Goal: Task Accomplishment & Management: Complete application form

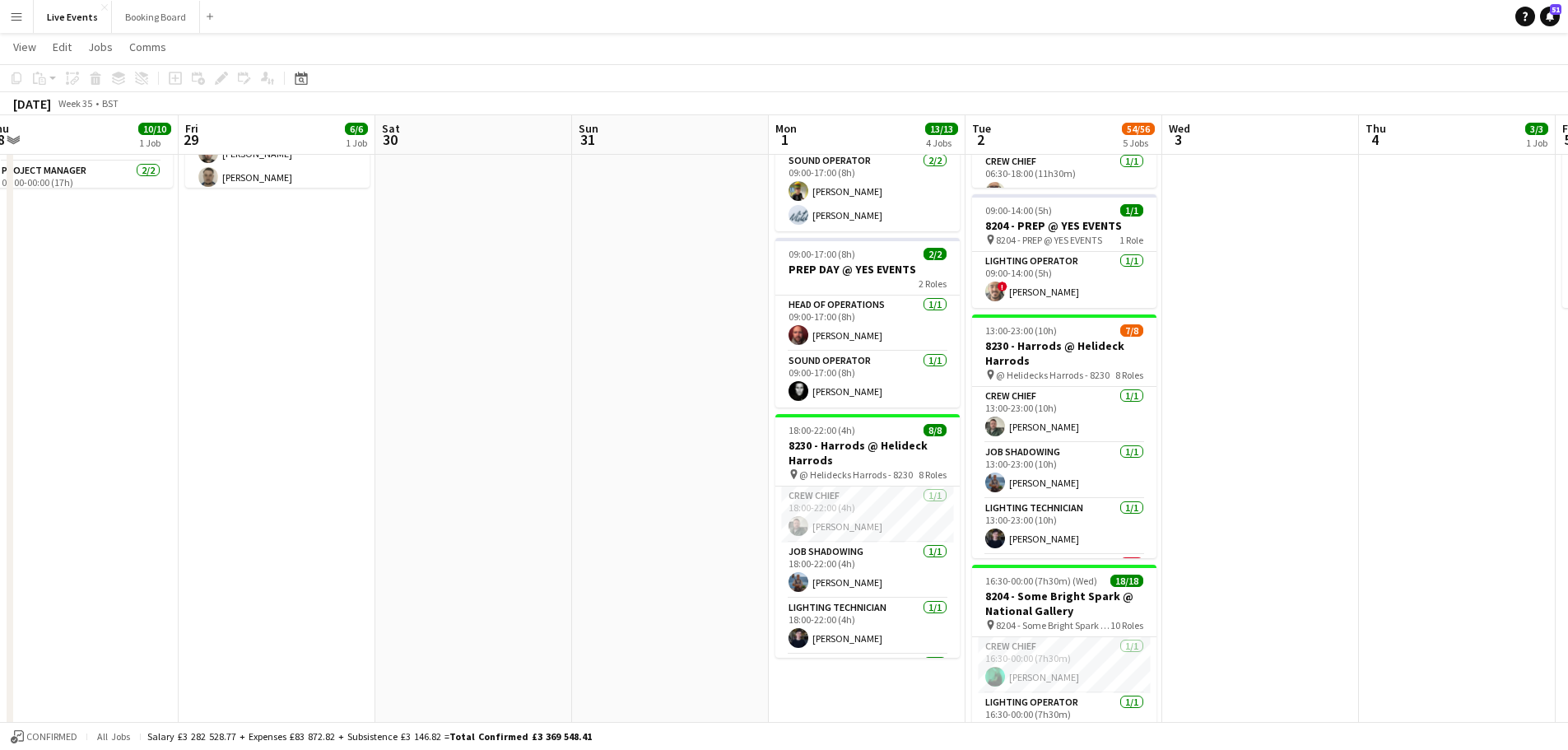
scroll to position [329, 0]
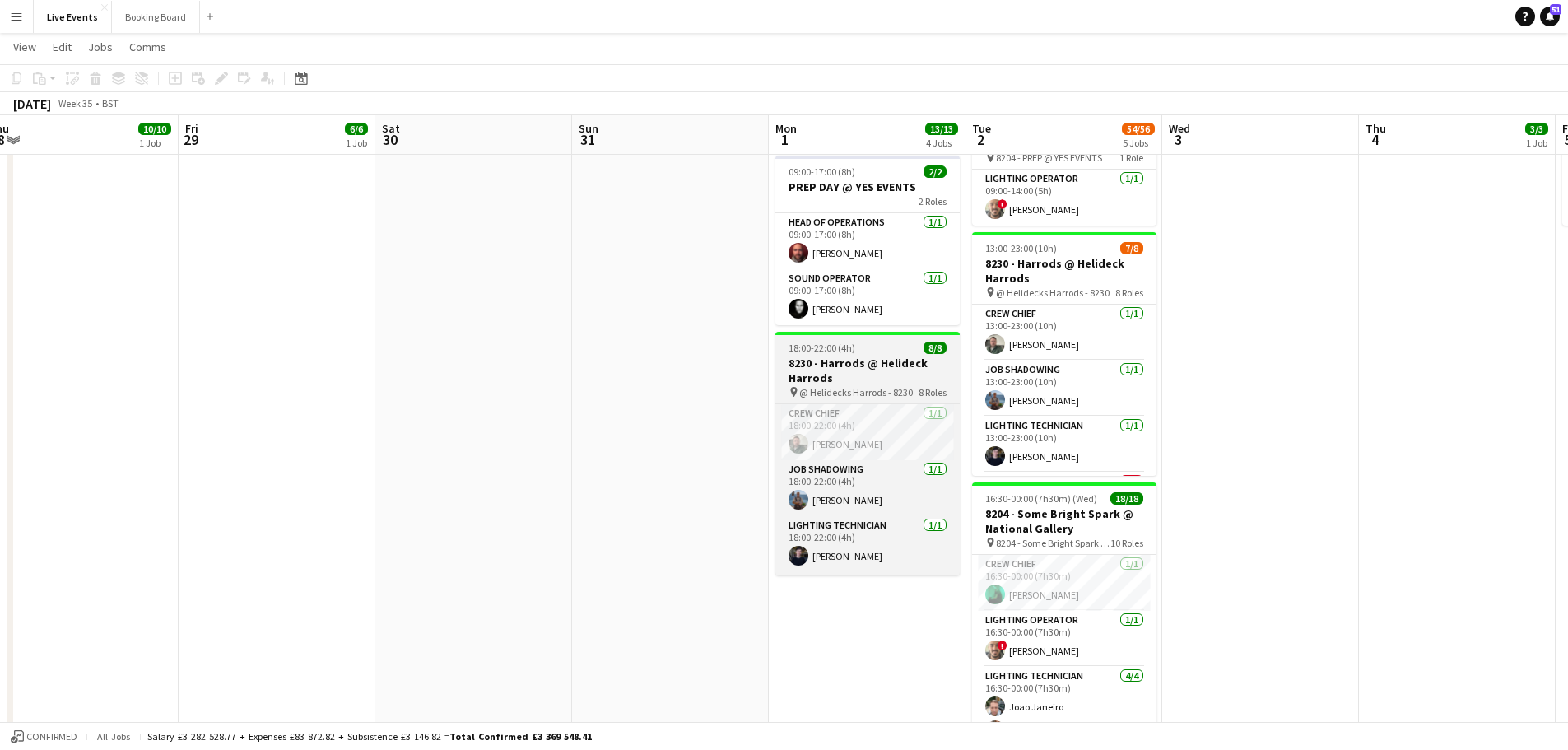
click at [833, 356] on h3 "8230 - Harrods @ Helideck Harrods" at bounding box center [867, 370] width 184 height 30
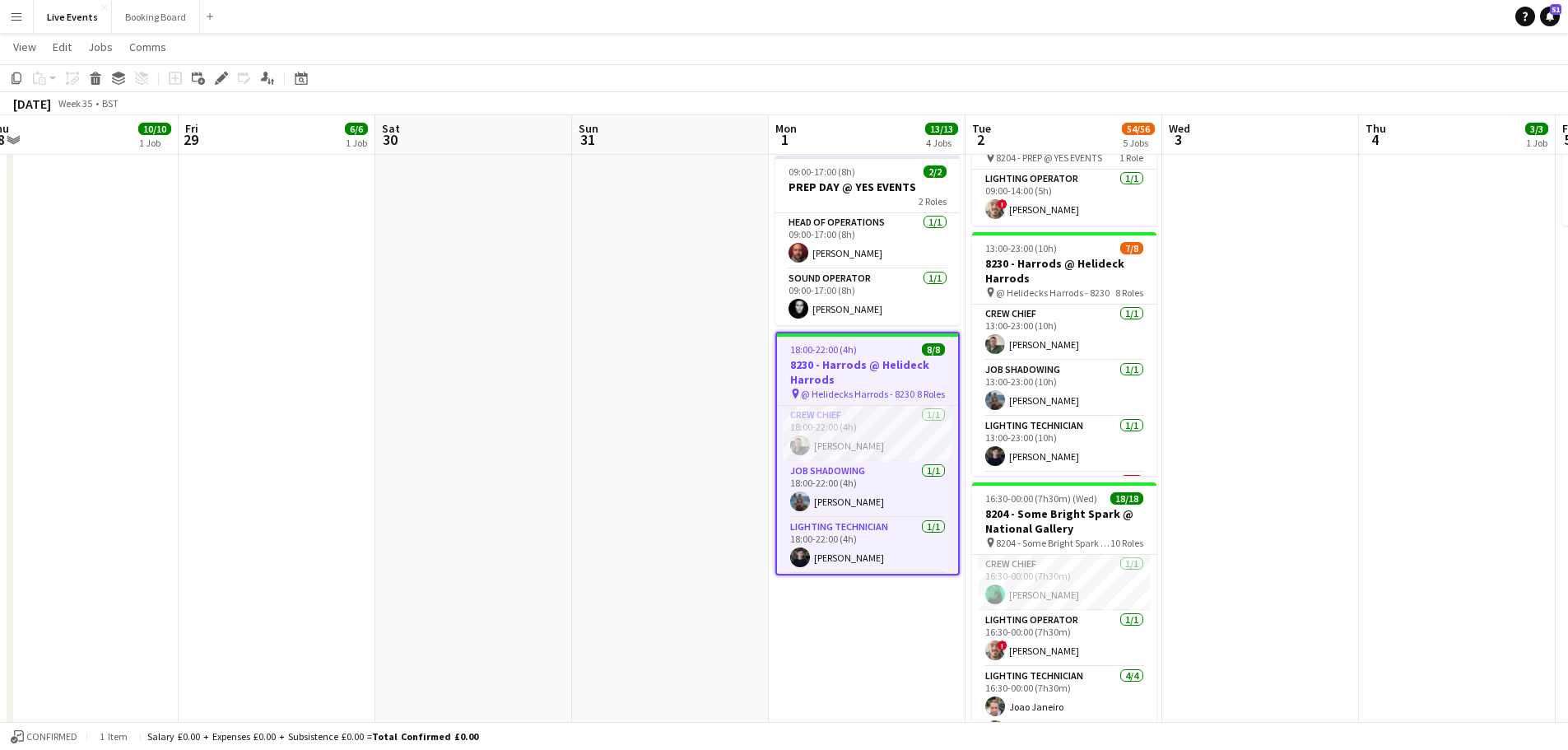
click at [833, 341] on app-job-card "18:00-22:00 (4h) 8/8 8230 - Harrods @ Helideck Harrods pin @ Helidecks Harrods …" at bounding box center [867, 454] width 184 height 244
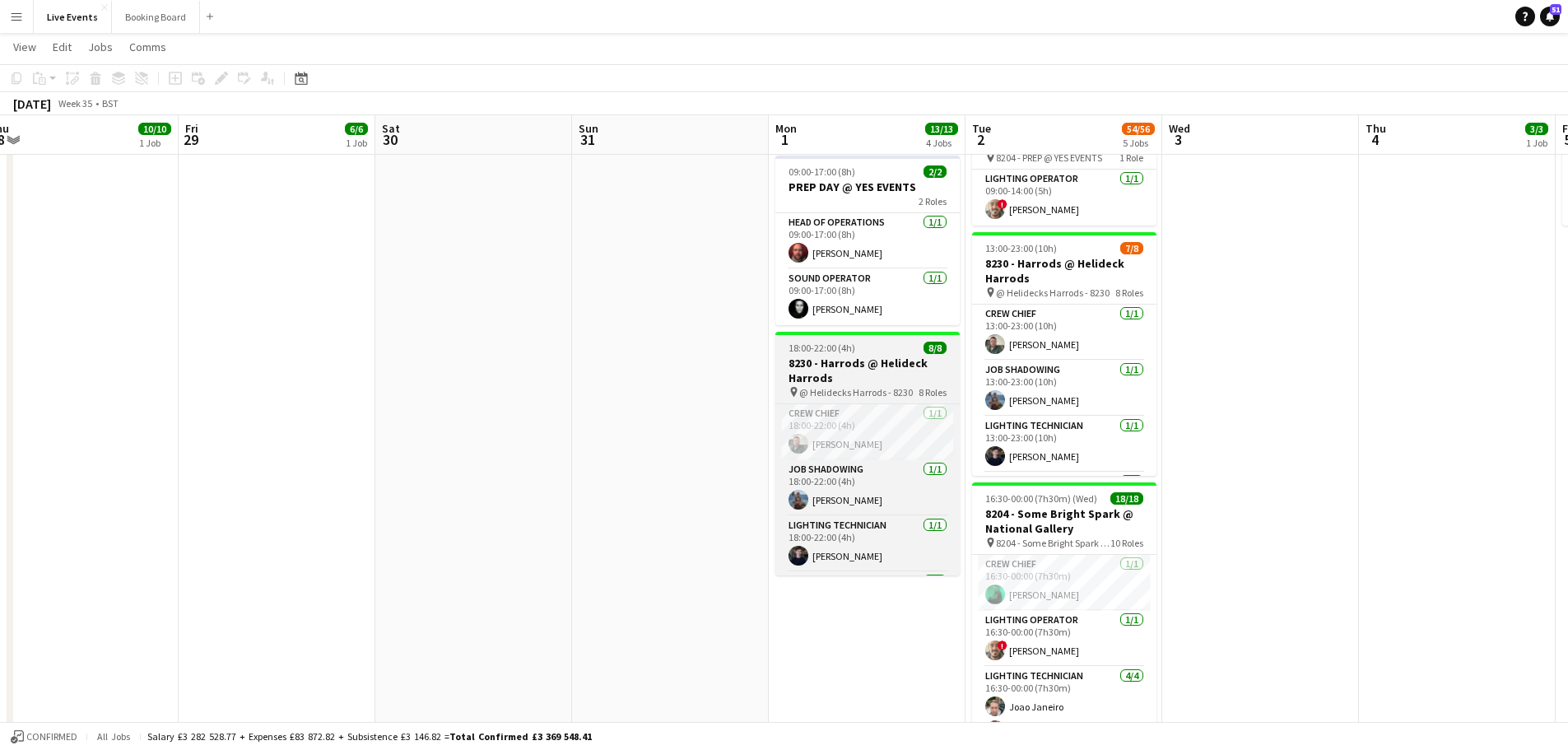
click at [833, 356] on h3 "8230 - Harrods @ Helideck Harrods" at bounding box center [867, 370] width 184 height 30
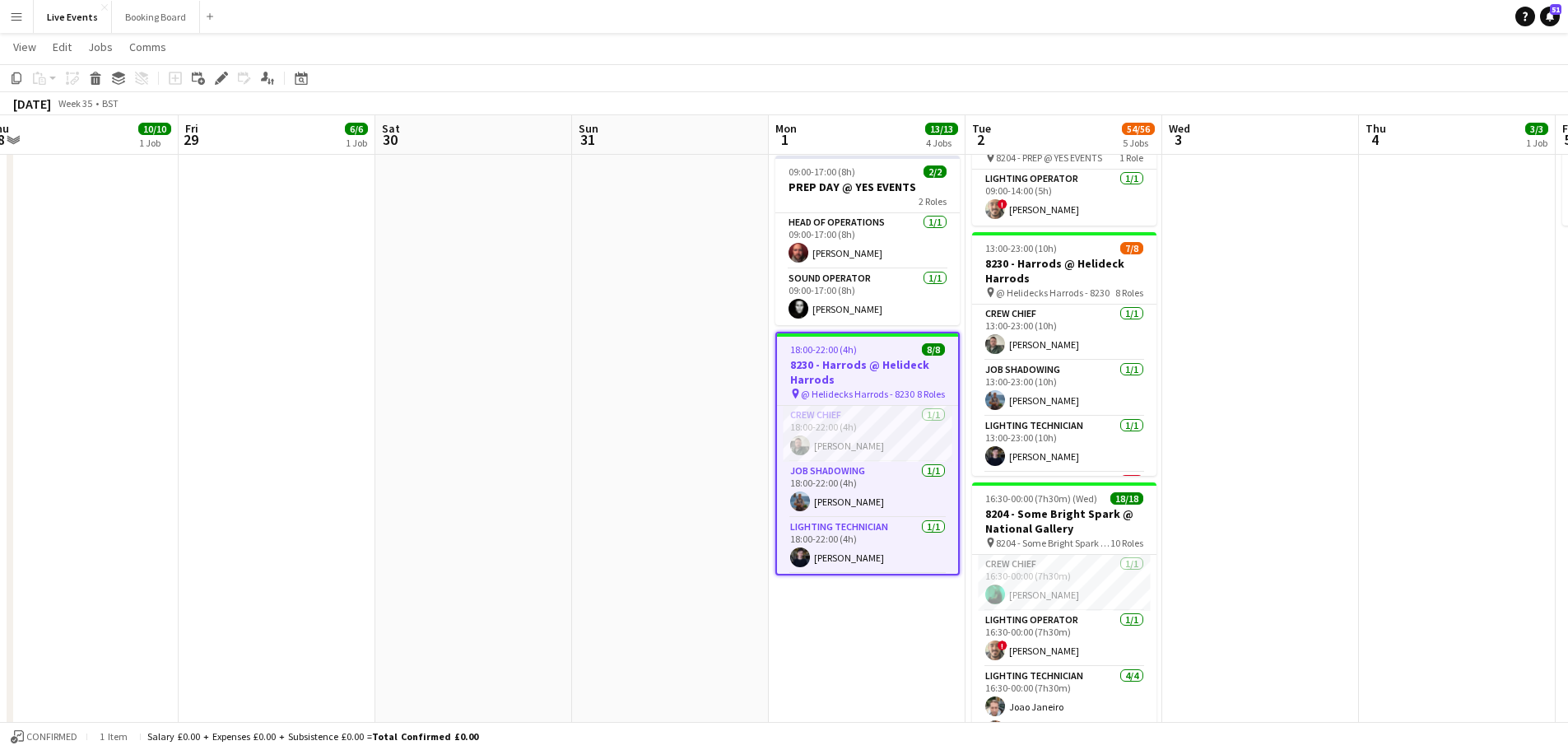
click at [861, 342] on app-job-card "18:00-22:00 (4h) 8/8 8230 - Harrods @ Helideck Harrods pin @ Helidecks Harrods …" at bounding box center [867, 454] width 184 height 244
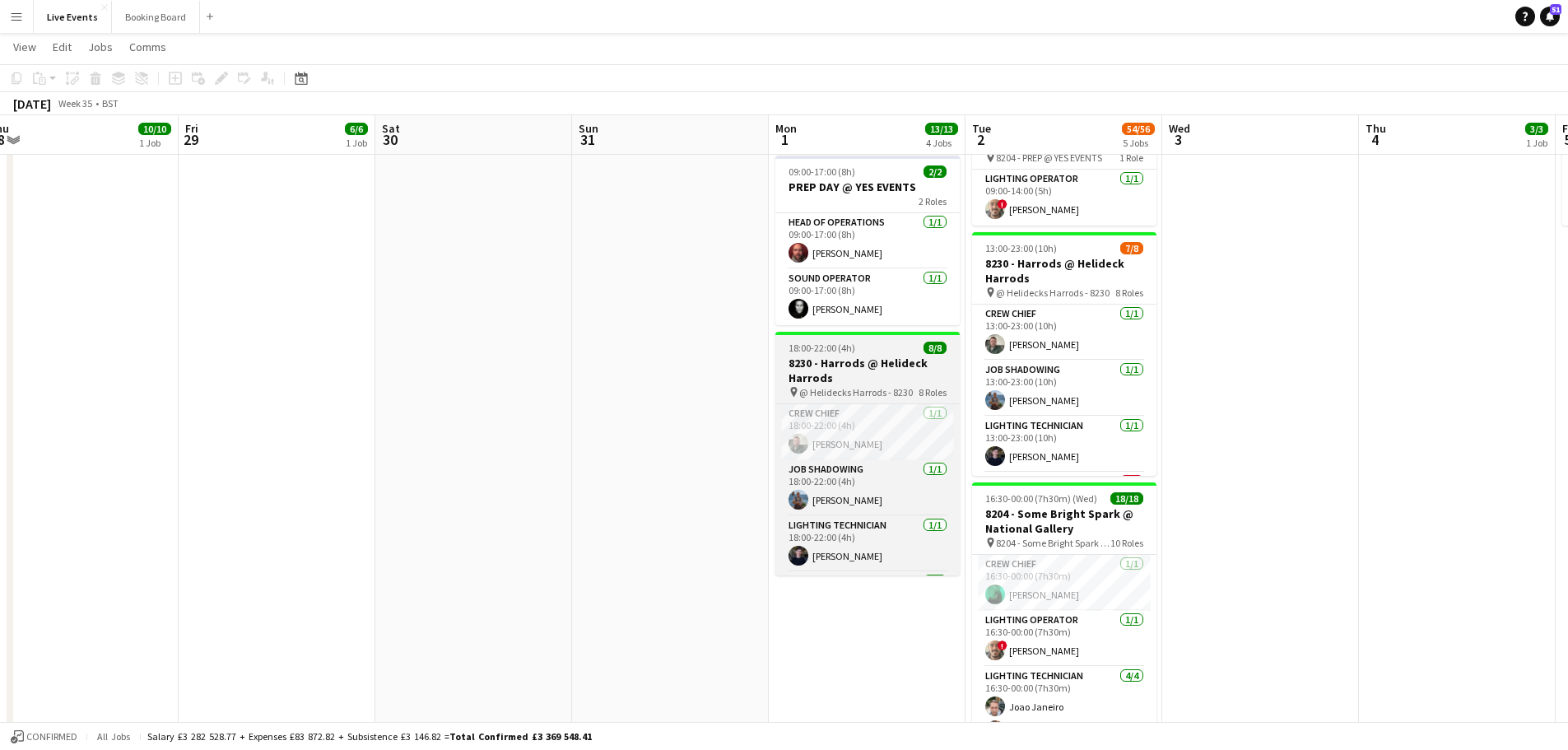
click at [861, 356] on h3 "8230 - Harrods @ Helideck Harrods" at bounding box center [867, 370] width 184 height 30
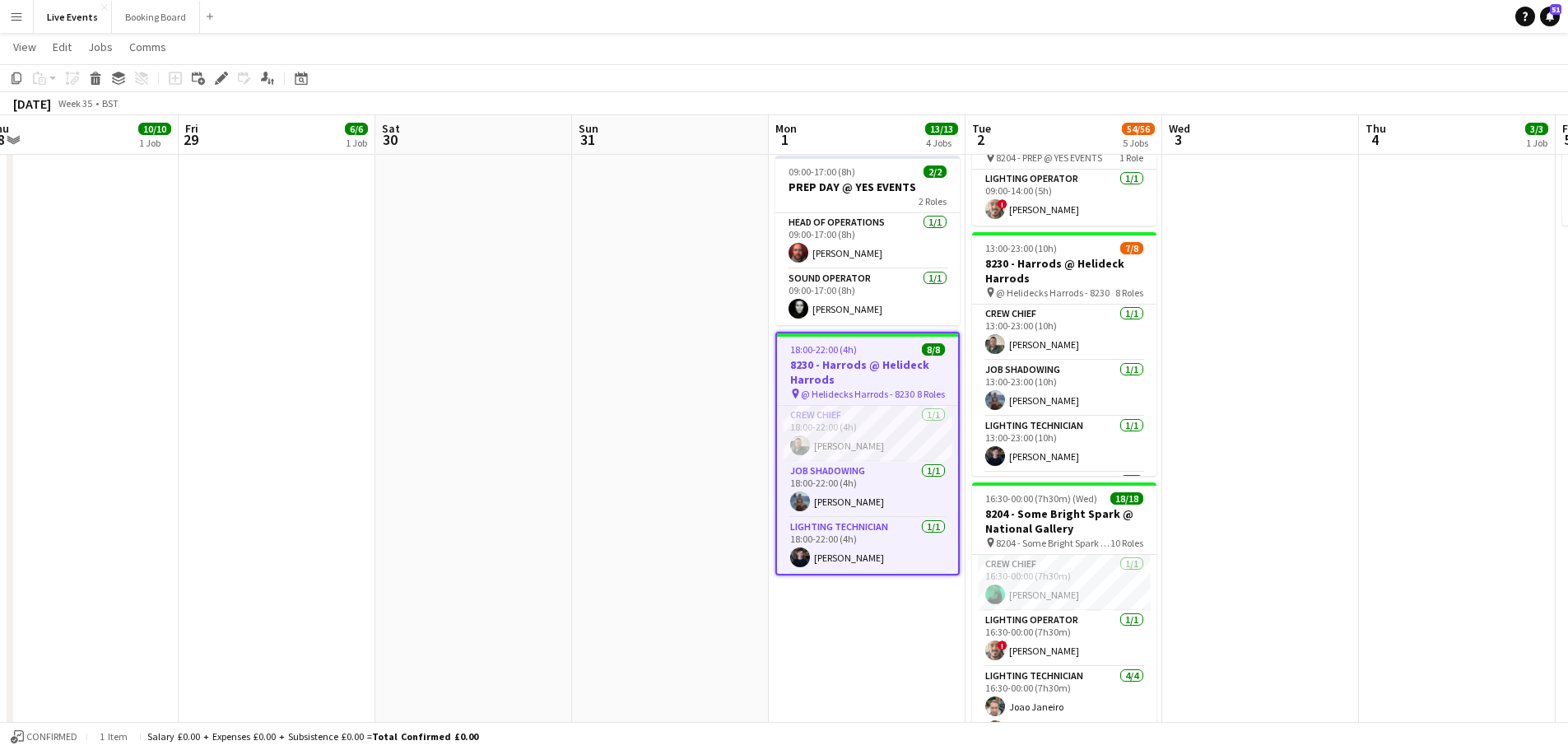
click at [861, 342] on app-job-card "18:00-22:00 (4h) 8/8 8230 - Harrods @ Helideck Harrods pin @ Helidecks Harrods …" at bounding box center [867, 454] width 184 height 244
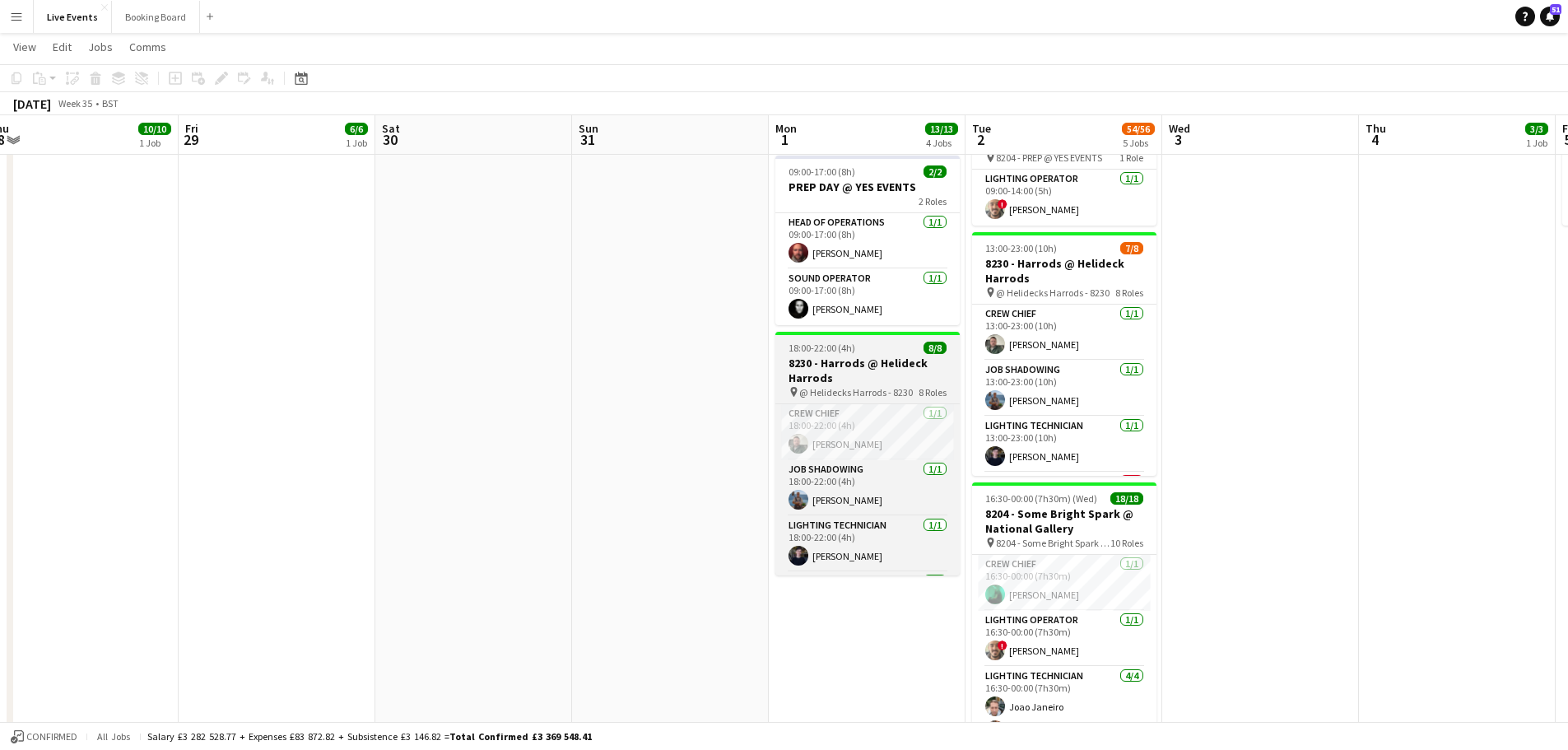
click at [861, 356] on h3 "8230 - Harrods @ Helideck Harrods" at bounding box center [867, 370] width 184 height 30
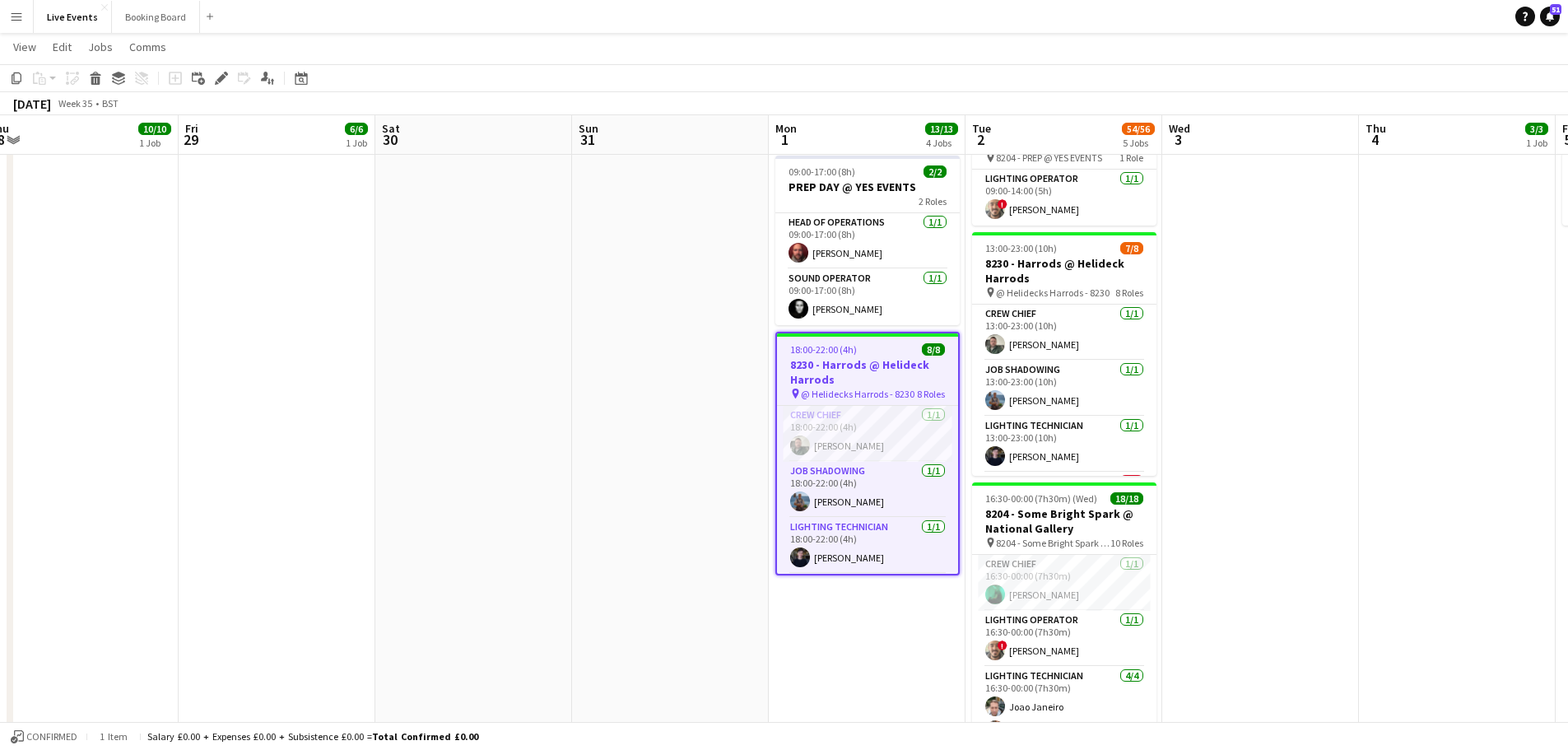
drag, startPoint x: 861, startPoint y: 342, endPoint x: 826, endPoint y: 343, distance: 35.0
click at [826, 358] on h3 "8230 - Harrods @ Helideck Harrods" at bounding box center [867, 372] width 181 height 30
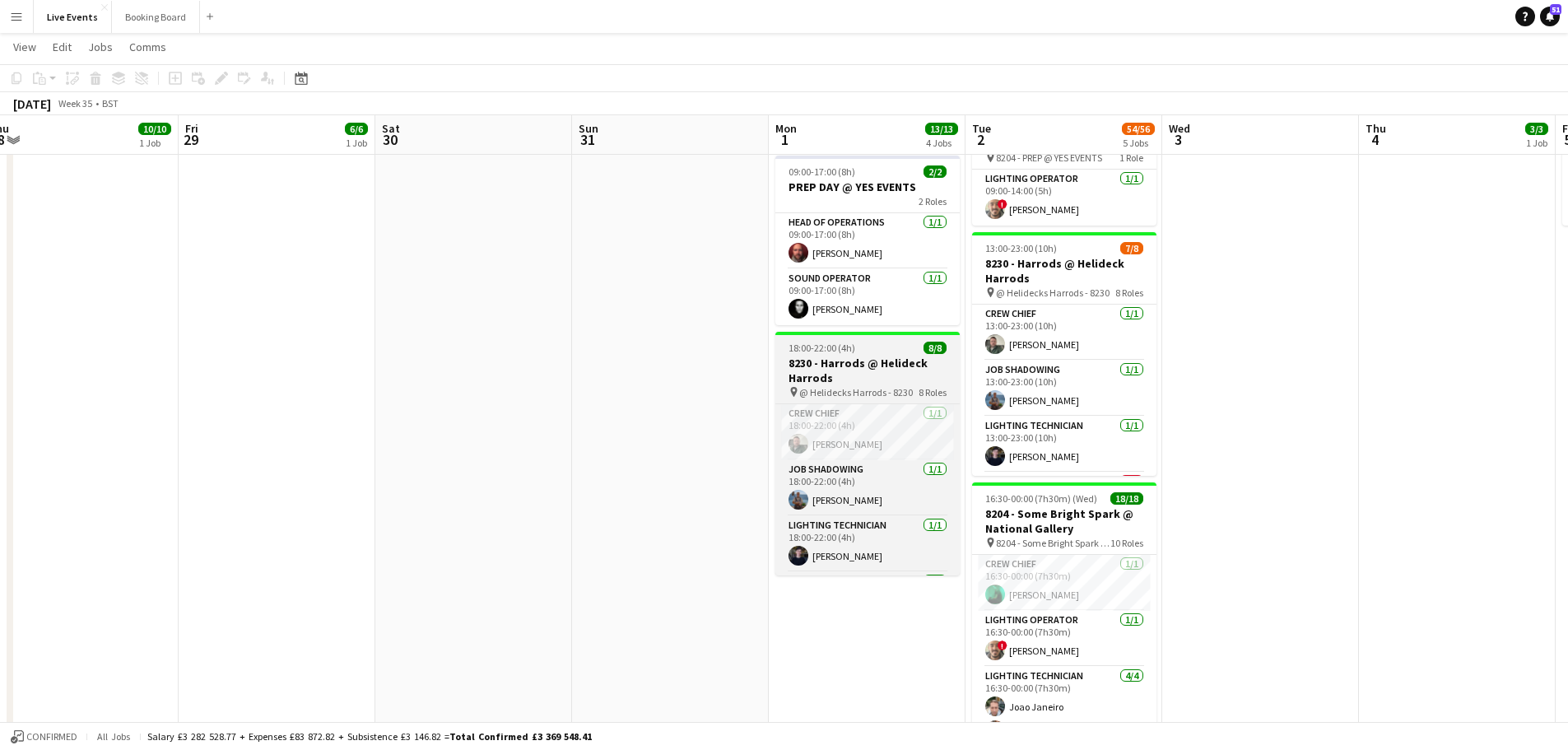
click at [826, 356] on h3 "8230 - Harrods @ Helideck Harrods" at bounding box center [867, 370] width 184 height 30
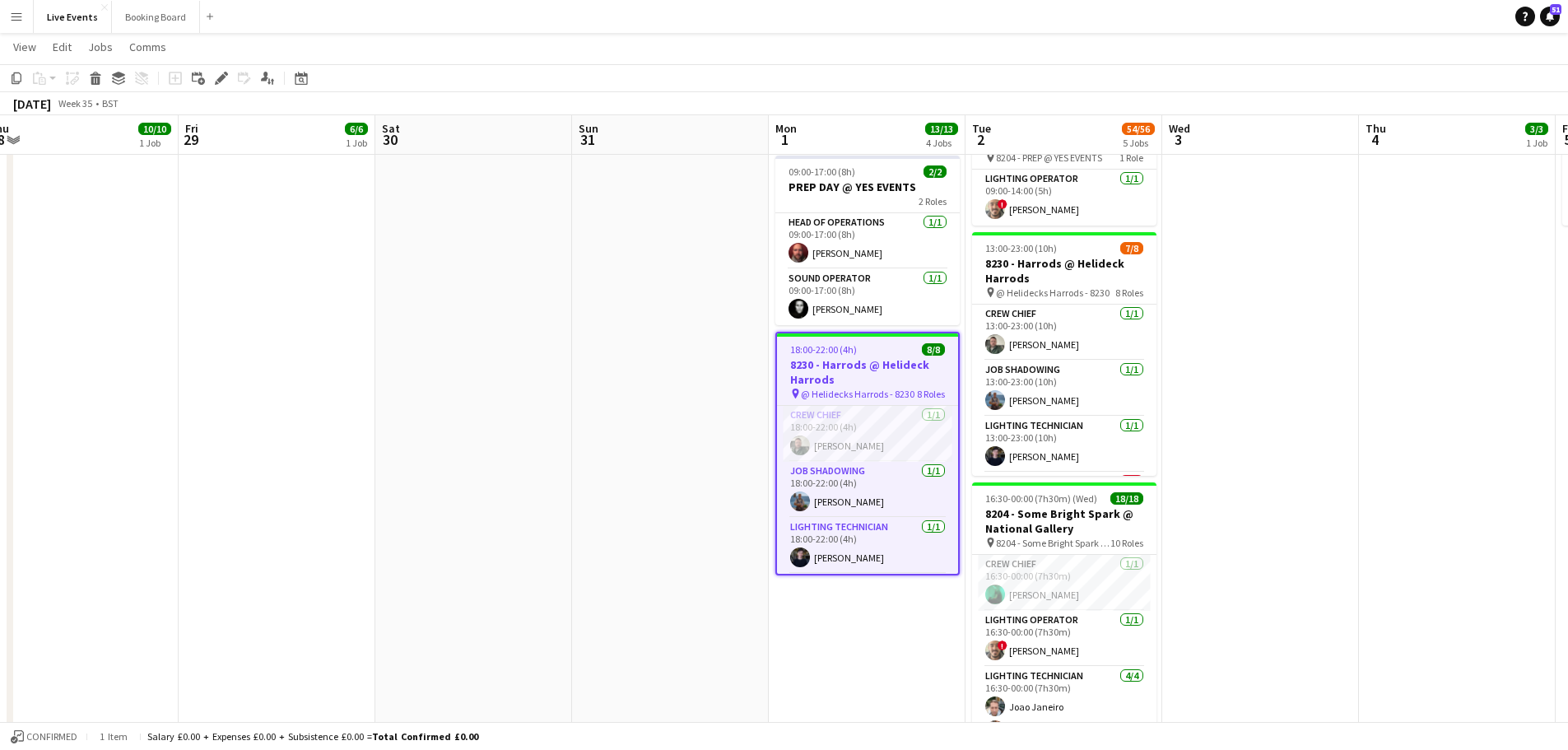
click at [826, 358] on h3 "8230 - Harrods @ Helideck Harrods" at bounding box center [867, 372] width 181 height 30
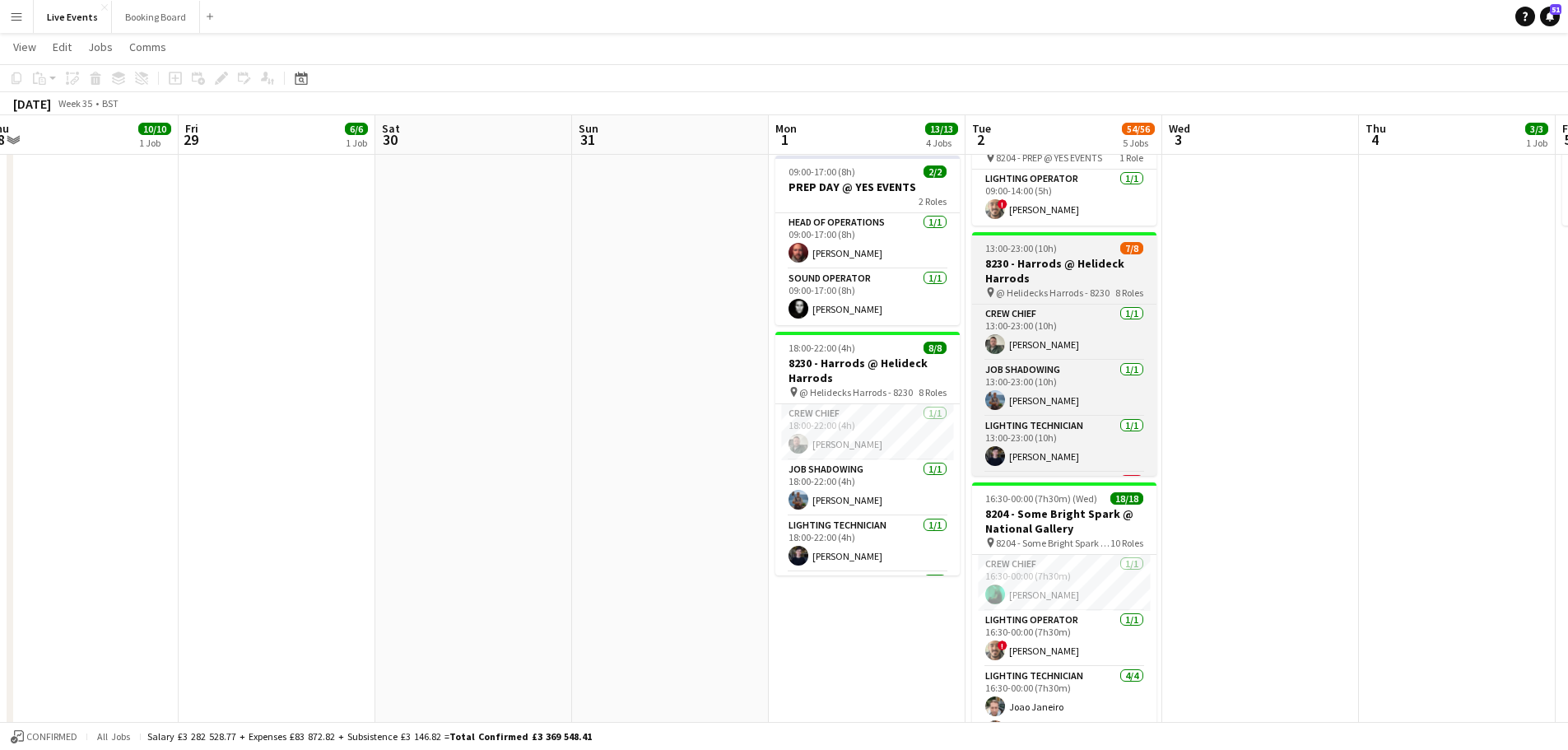
scroll to position [0, 806]
click at [1045, 263] on h3 "8230 - Harrods @ Helideck Harrods" at bounding box center [1063, 271] width 184 height 30
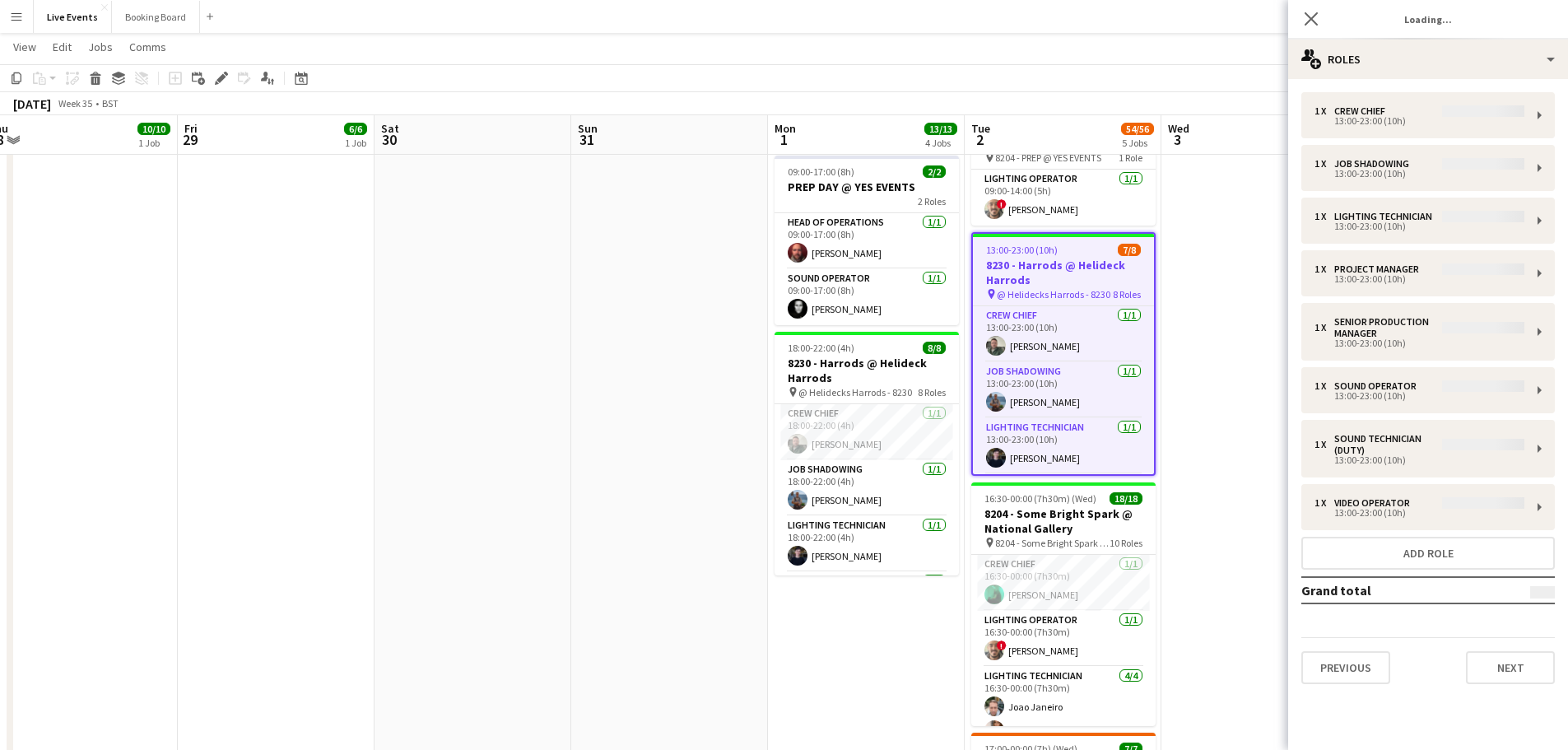
type input "**********"
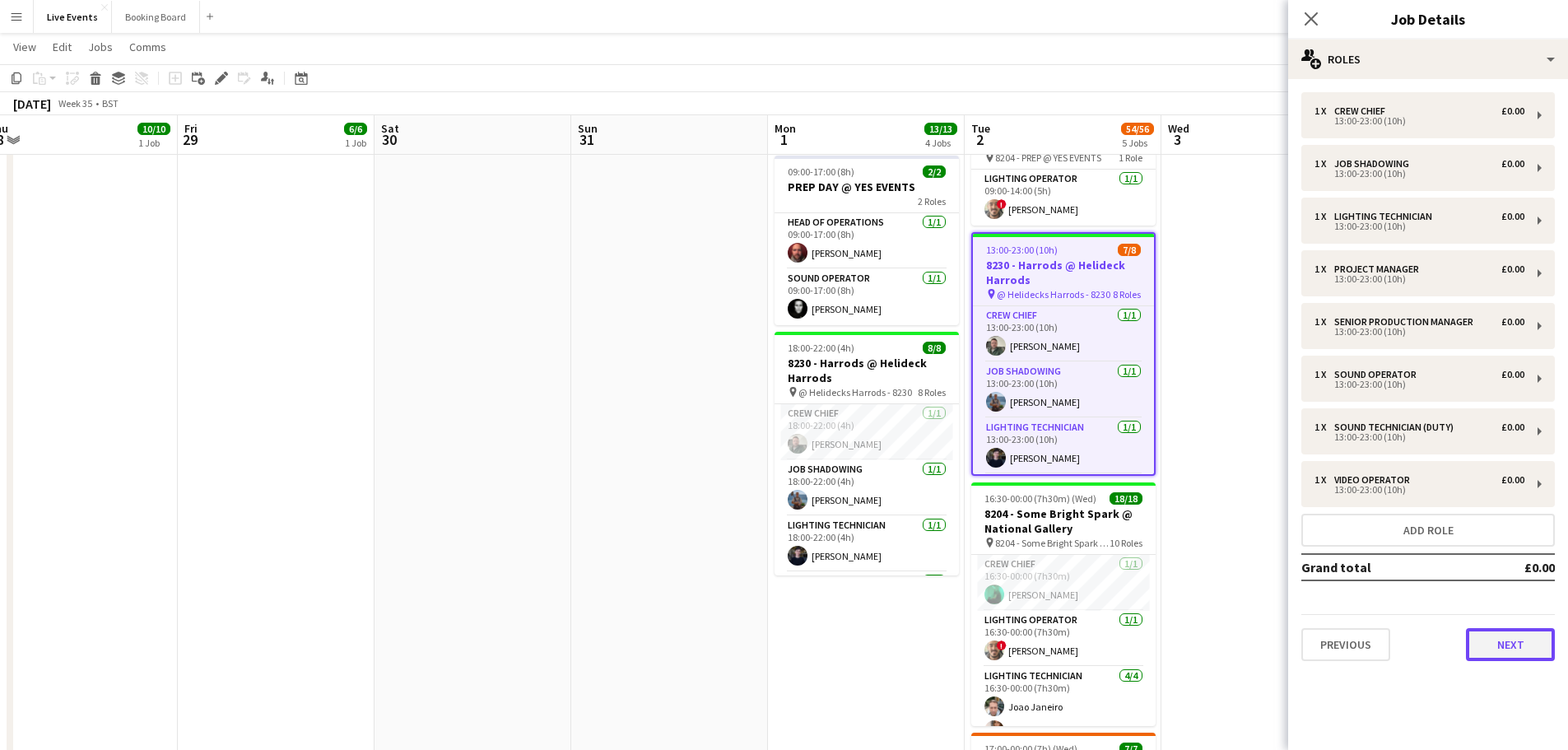
click at [1516, 653] on button "Next" at bounding box center [1511, 645] width 89 height 33
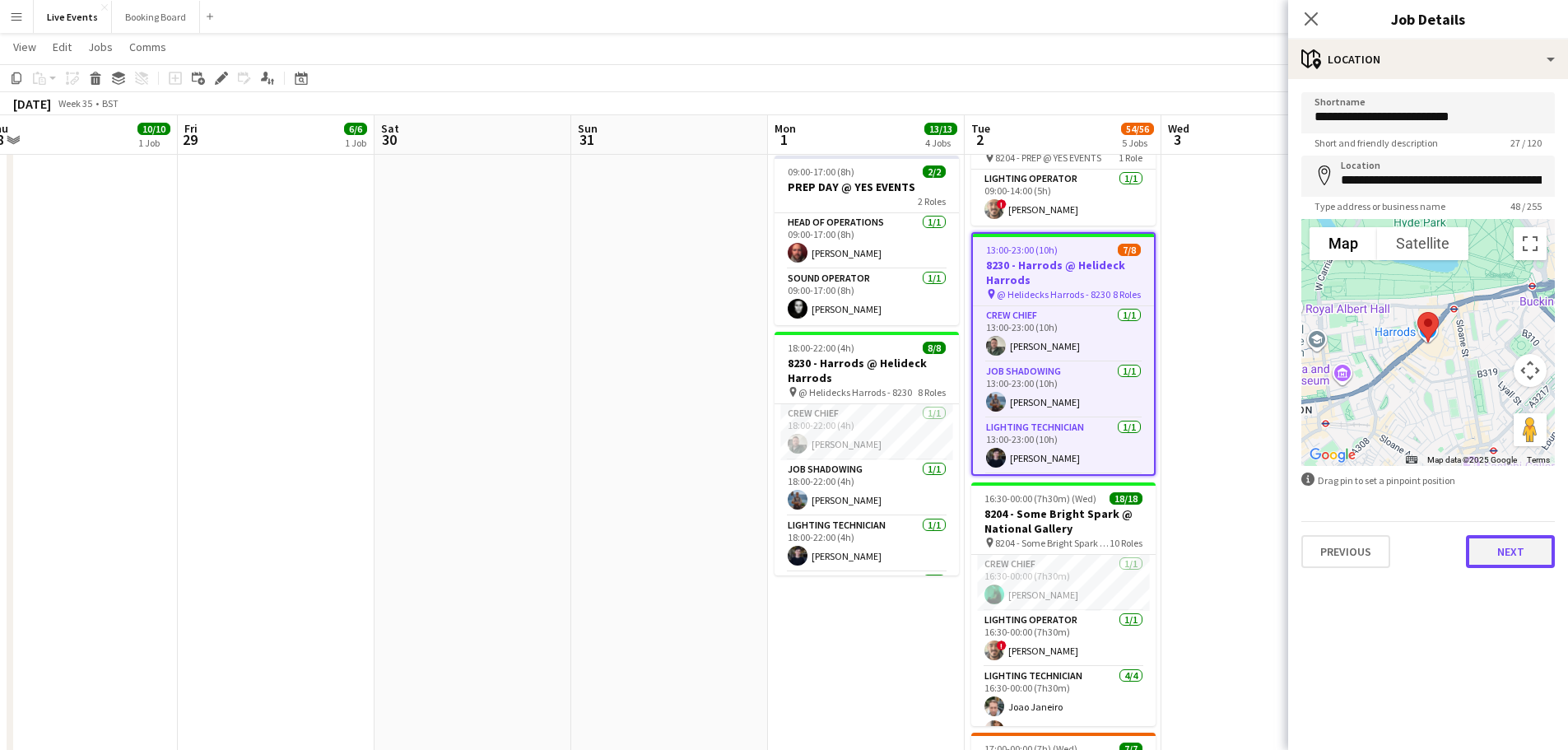
click at [1525, 553] on button "Next" at bounding box center [1511, 552] width 89 height 33
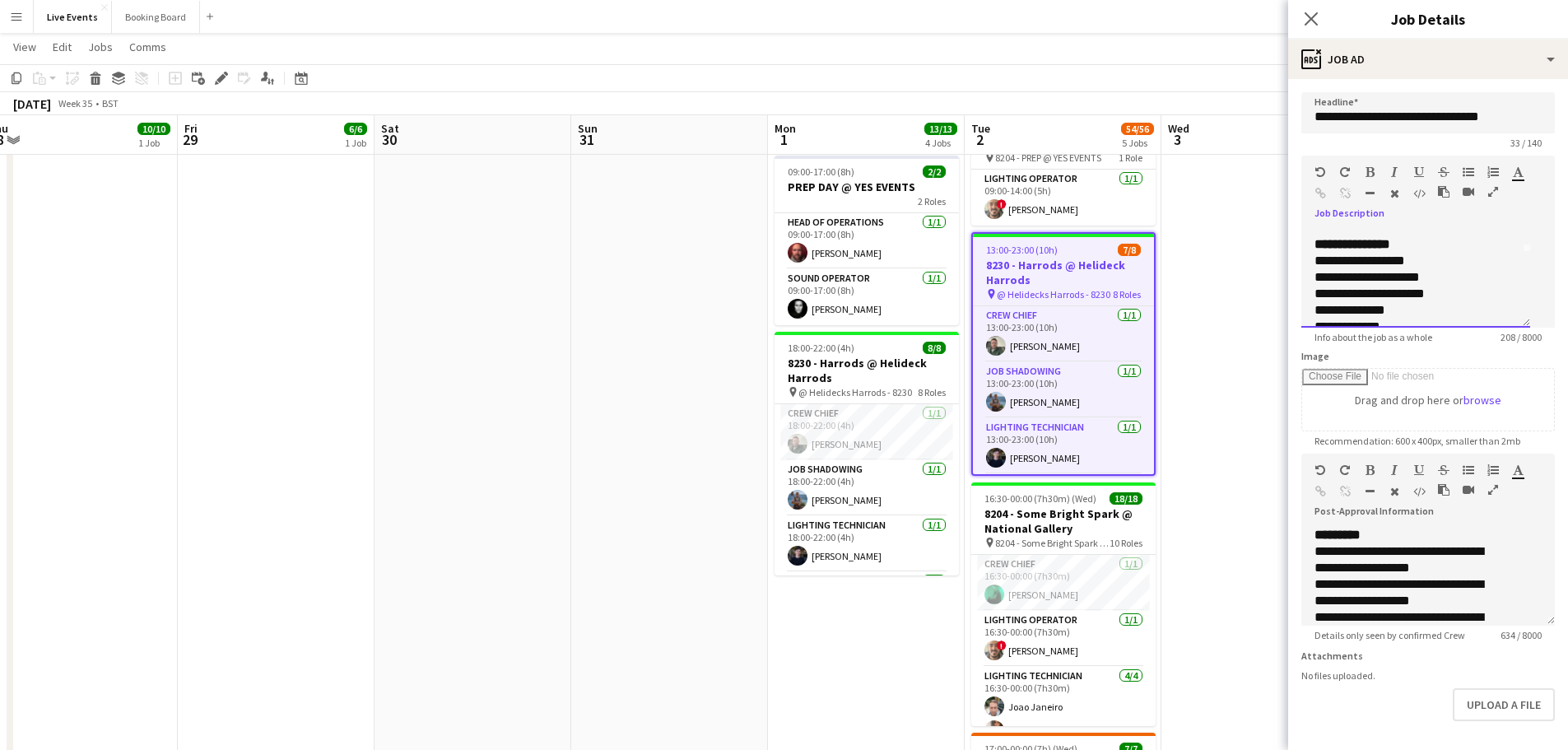
scroll to position [81, 0]
click at [1326, 263] on div "**********" at bounding box center [1410, 255] width 190 height 17
click at [1438, 282] on div "**********" at bounding box center [1416, 288] width 203 height 17
click at [1326, 256] on div "**********" at bounding box center [1416, 255] width 203 height 17
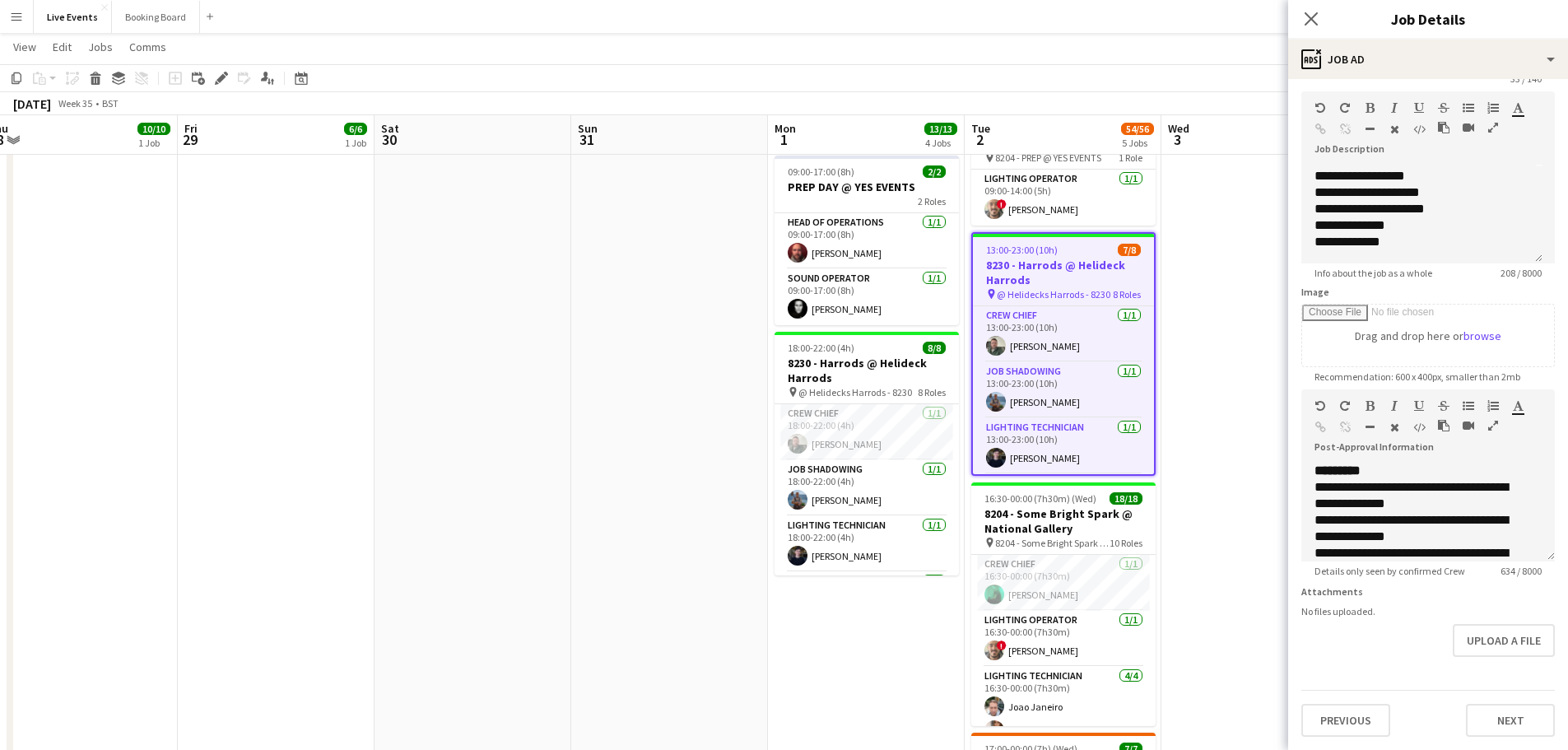
click at [1211, 362] on app-date-cell at bounding box center [1259, 440] width 197 height 1171
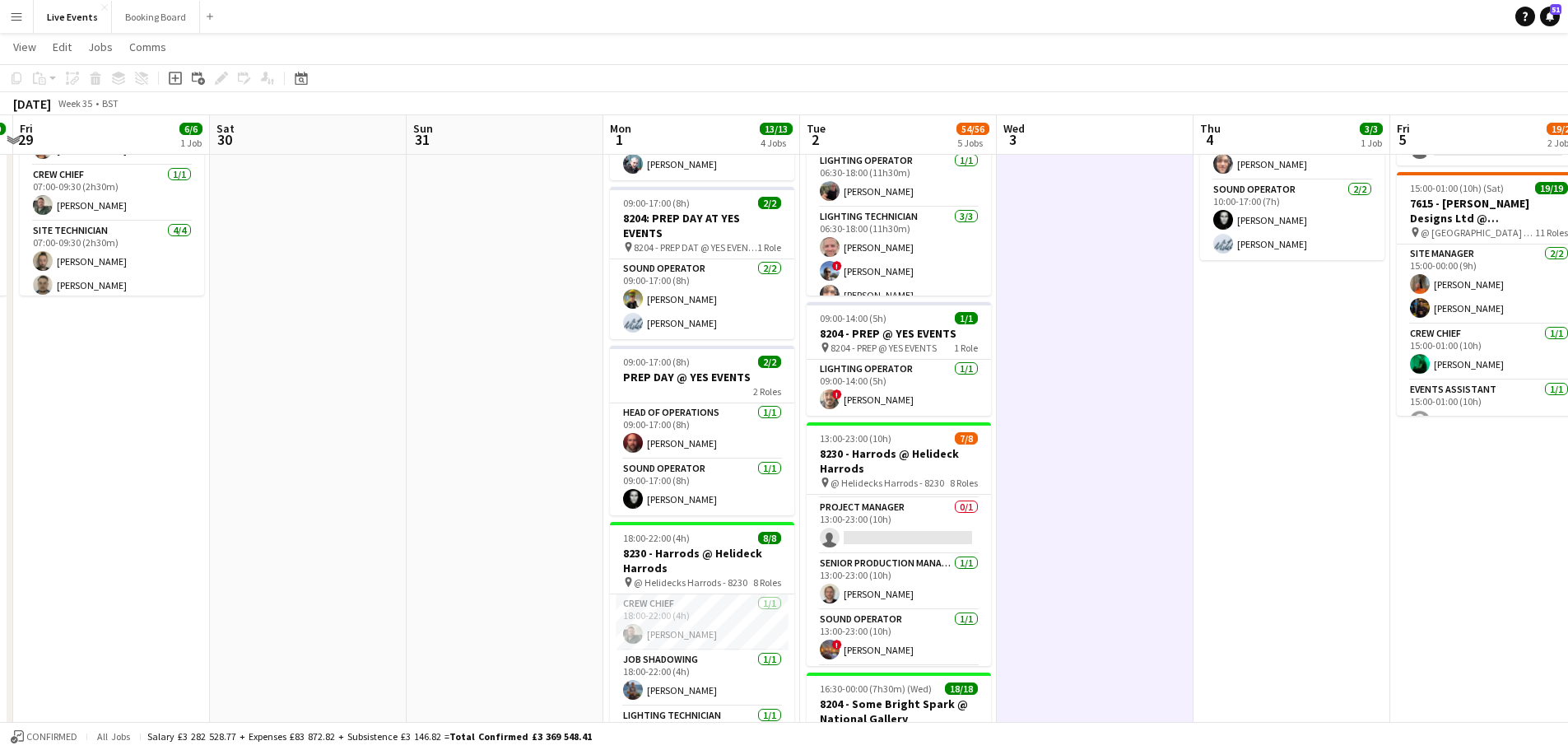
scroll to position [0, 0]
